Goal: Communication & Community: Answer question/provide support

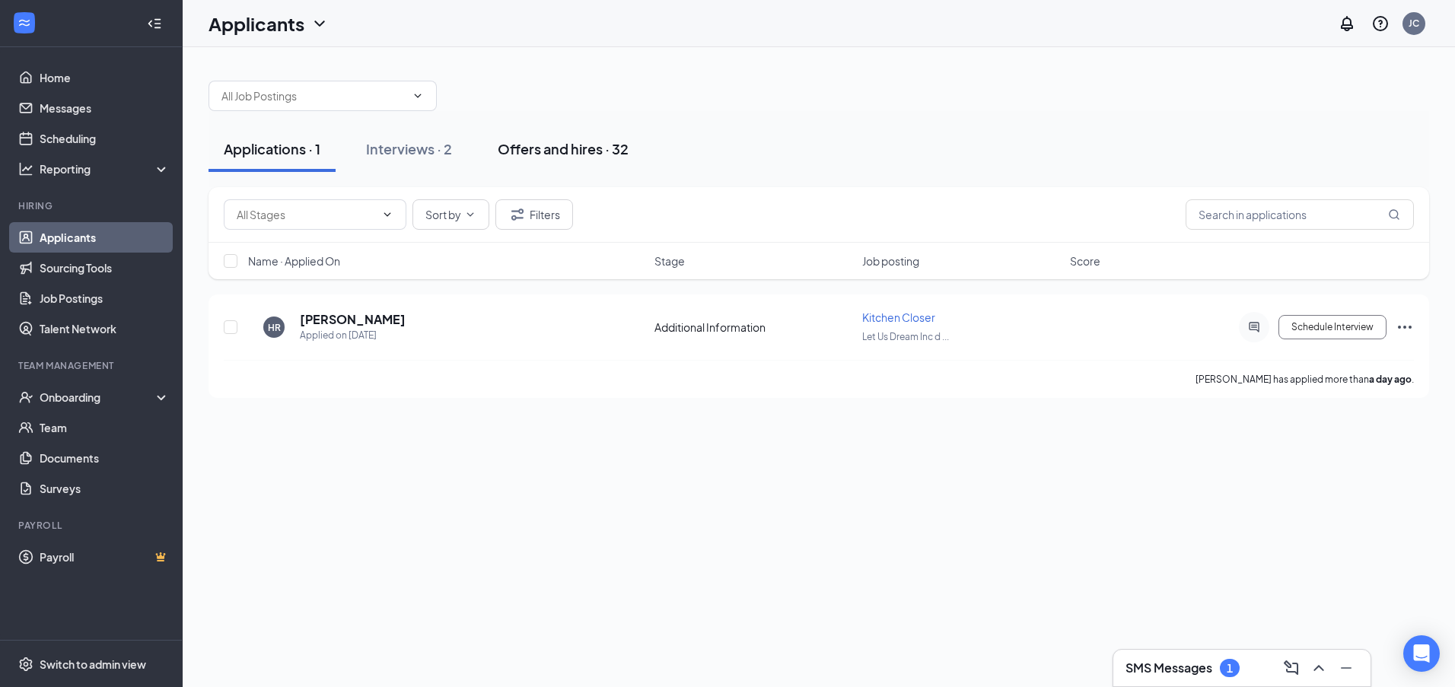
click at [597, 148] on div "Offers and hires · 32" at bounding box center [563, 148] width 131 height 19
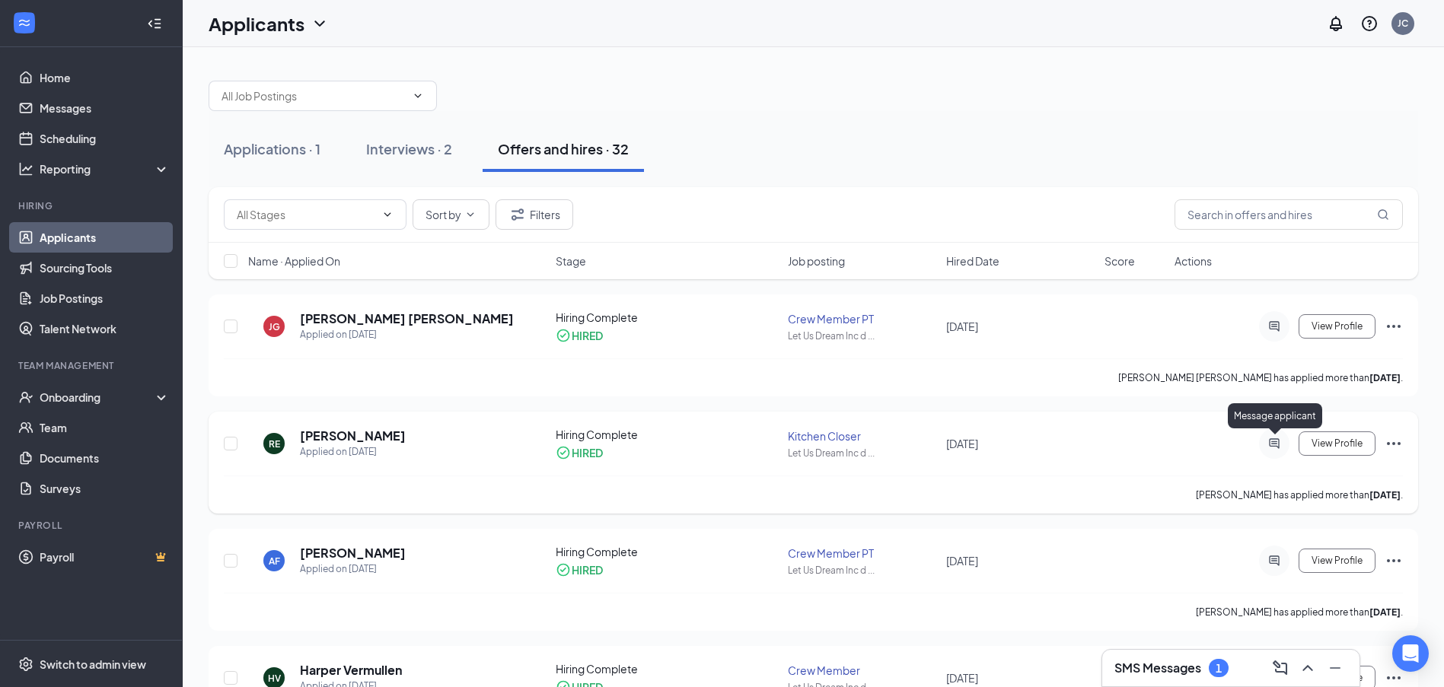
click at [1271, 444] on icon "ActiveChat" at bounding box center [1274, 444] width 18 height 12
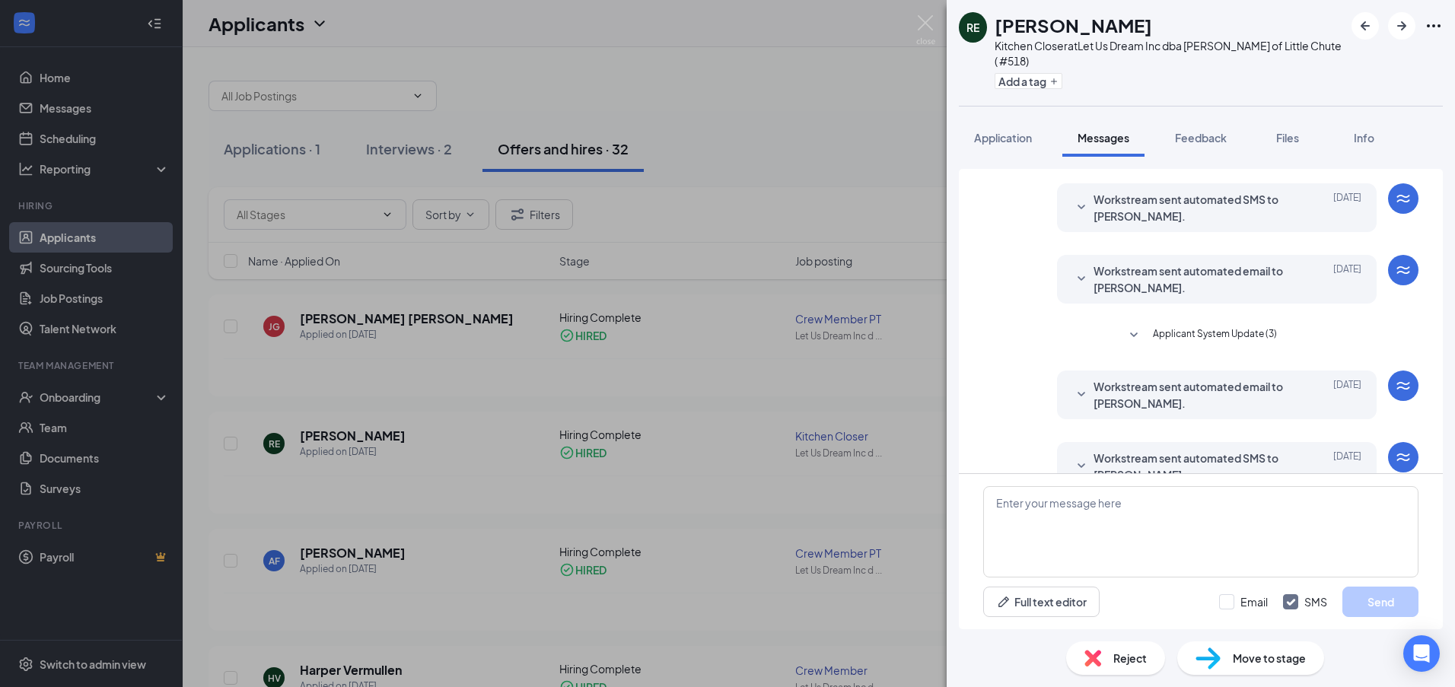
scroll to position [274, 0]
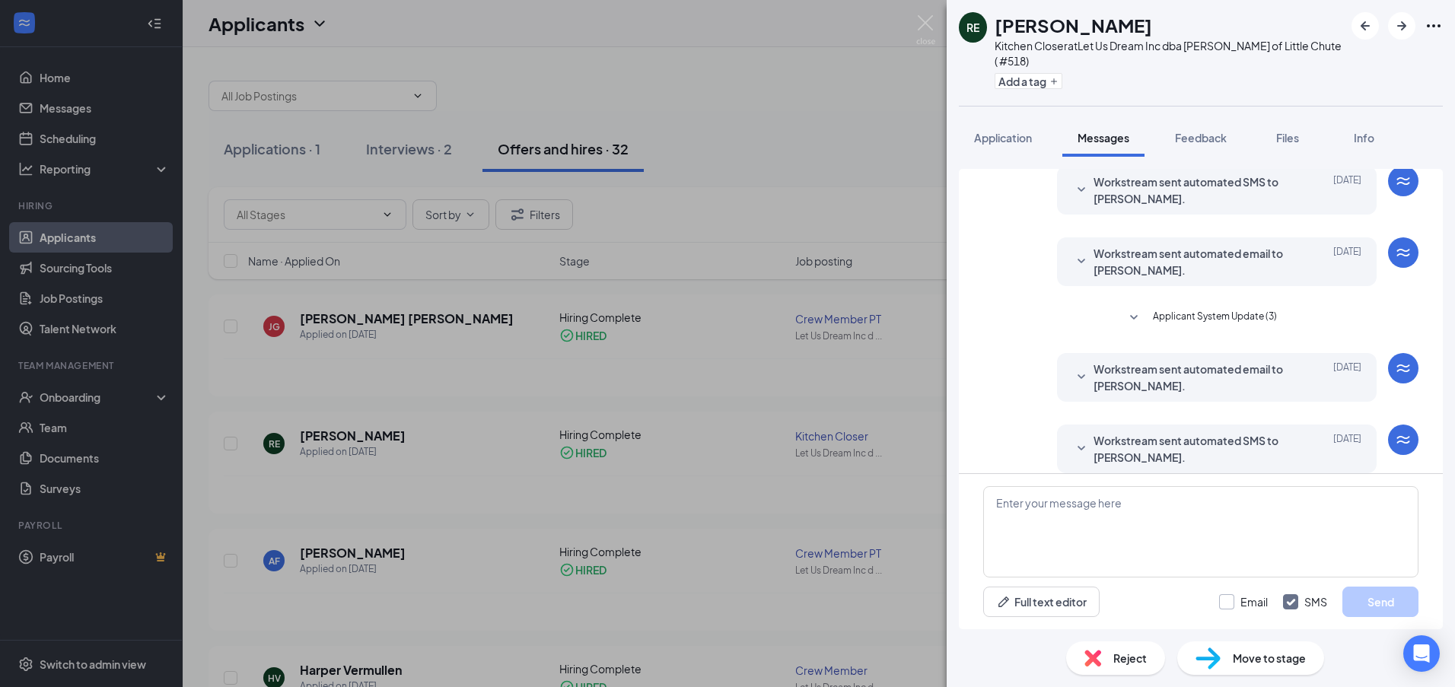
click at [1223, 605] on input "Email" at bounding box center [1243, 601] width 49 height 15
checkbox input "true"
click at [1195, 537] on textarea at bounding box center [1200, 531] width 435 height 91
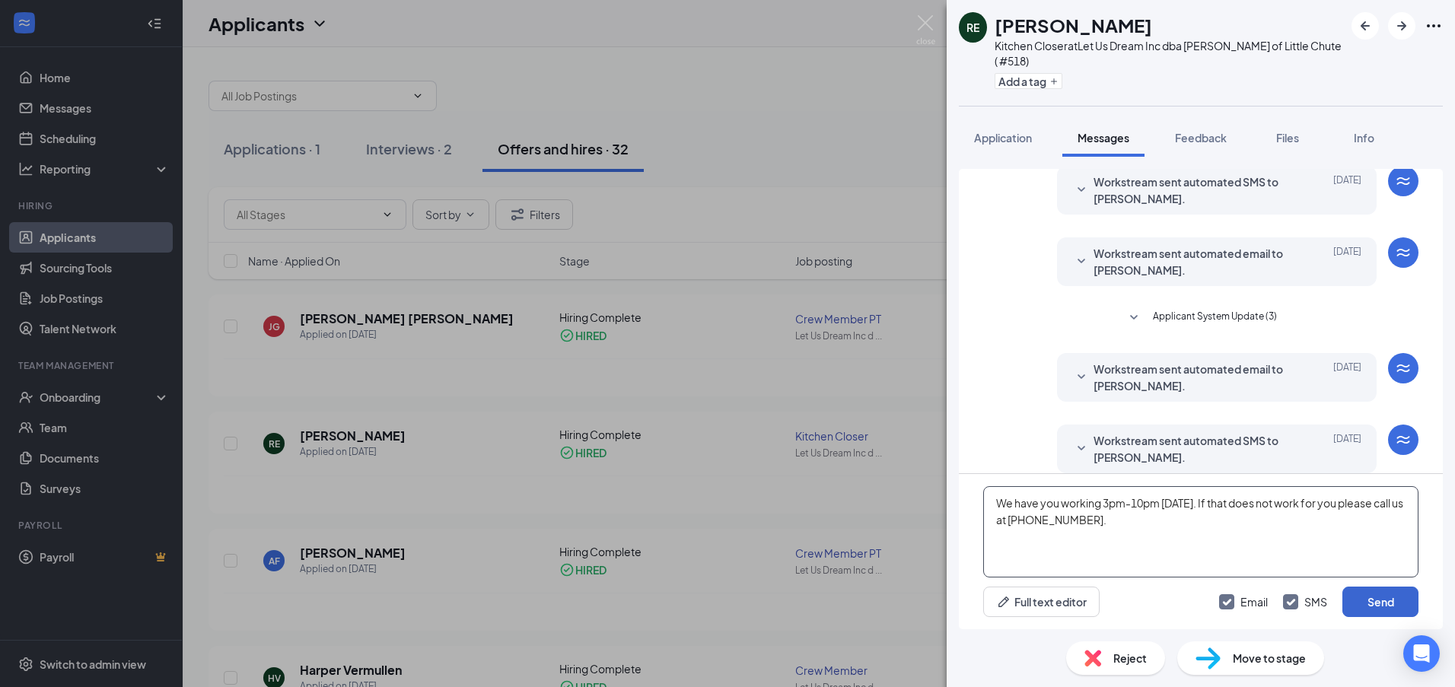
type textarea "We have you working 3pm-10pm [DATE]. If that does not work for you please call …"
click at [1371, 607] on button "Send" at bounding box center [1380, 602] width 76 height 30
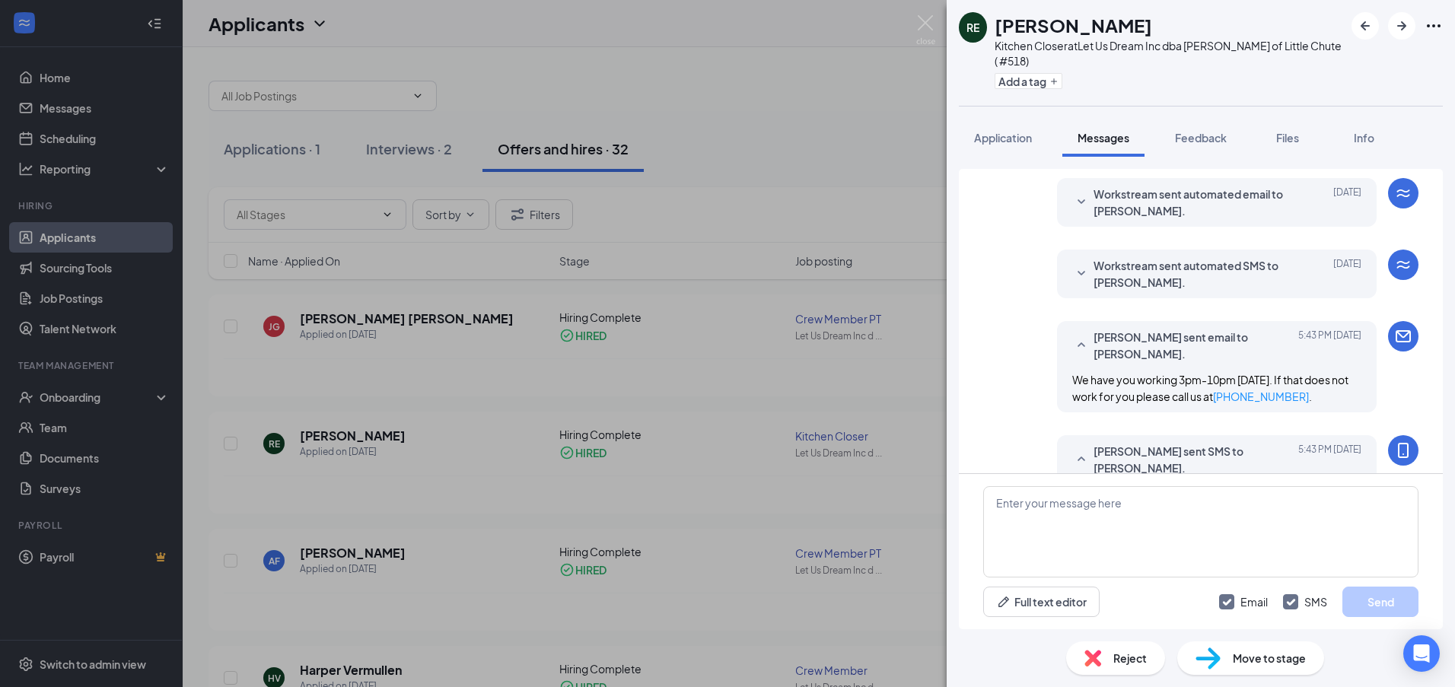
scroll to position [502, 0]
